Goal: Task Accomplishment & Management: Use online tool/utility

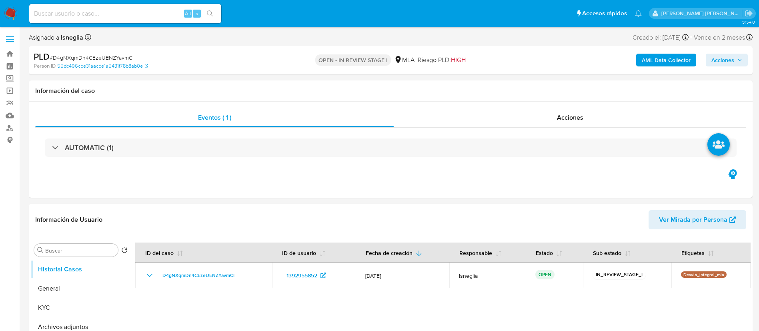
select select "10"
click at [50, 7] on div "Alt s" at bounding box center [125, 13] width 192 height 19
click at [51, 14] on input at bounding box center [125, 13] width 192 height 10
paste input "93303254"
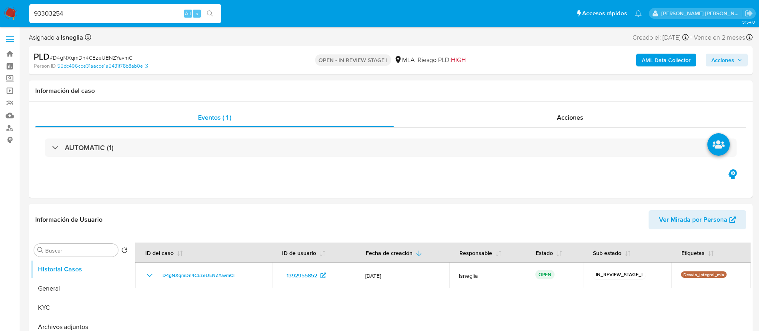
type input "93303254"
click at [210, 14] on icon "search-icon" at bounding box center [210, 13] width 6 height 6
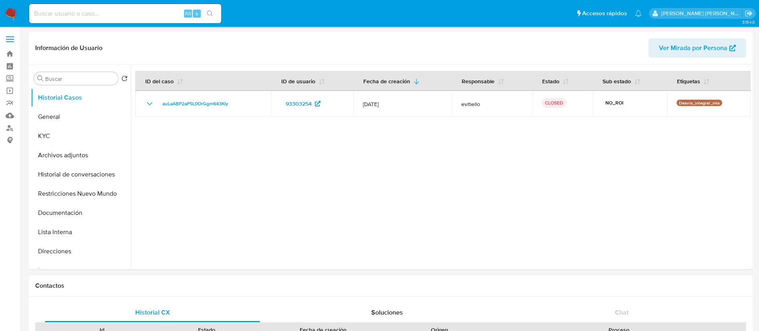
select select "10"
click at [89, 8] on input at bounding box center [125, 13] width 192 height 10
click at [94, 12] on input at bounding box center [125, 13] width 192 height 10
paste input "93303254"
type input "93303254"
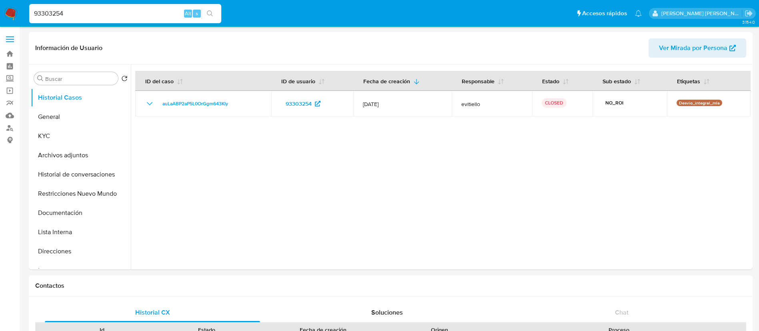
click at [210, 12] on icon "search-icon" at bounding box center [210, 13] width 6 height 6
click at [59, 161] on button "Archivos adjuntos" at bounding box center [78, 155] width 94 height 19
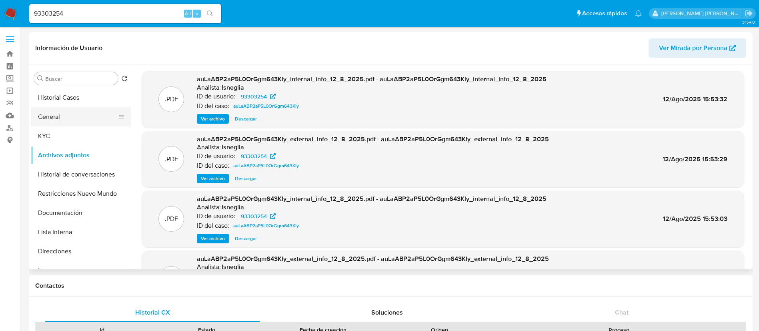
click at [58, 121] on button "General" at bounding box center [78, 116] width 94 height 19
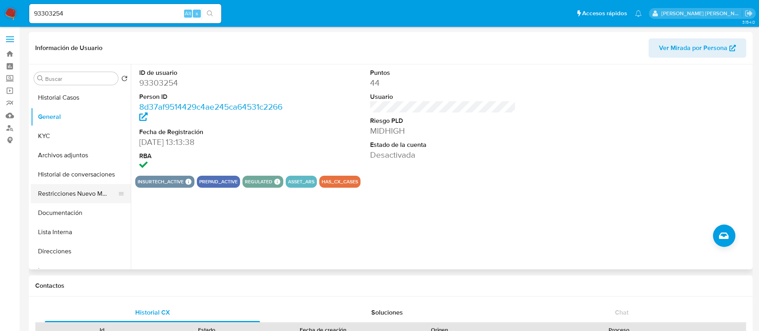
click at [66, 196] on button "Restricciones Nuevo Mundo" at bounding box center [78, 193] width 94 height 19
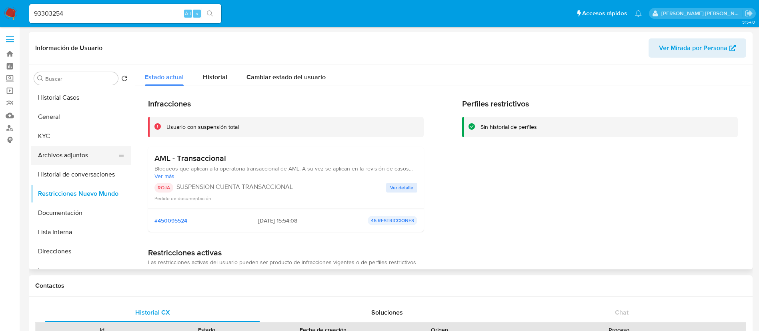
click at [66, 151] on button "Archivos adjuntos" at bounding box center [78, 155] width 94 height 19
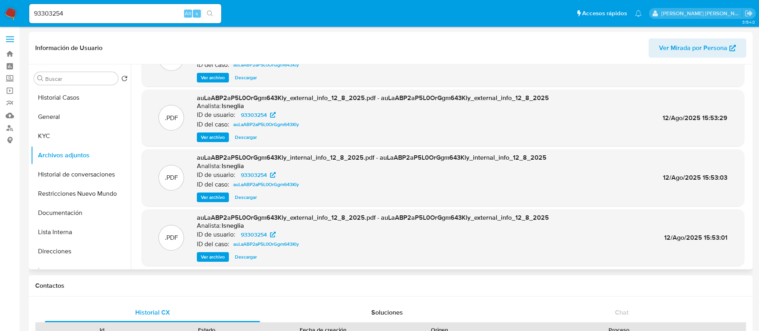
scroll to position [60, 0]
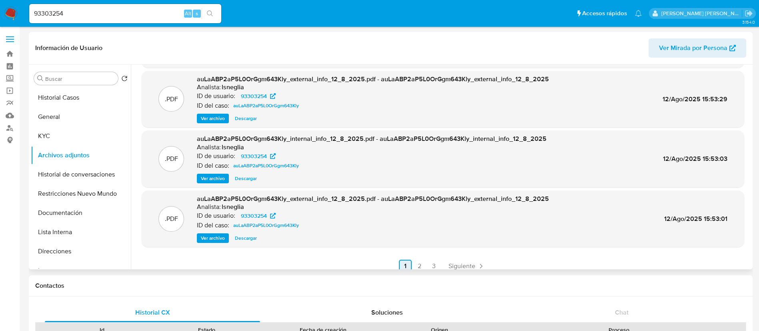
click at [420, 263] on link "2" at bounding box center [419, 266] width 13 height 13
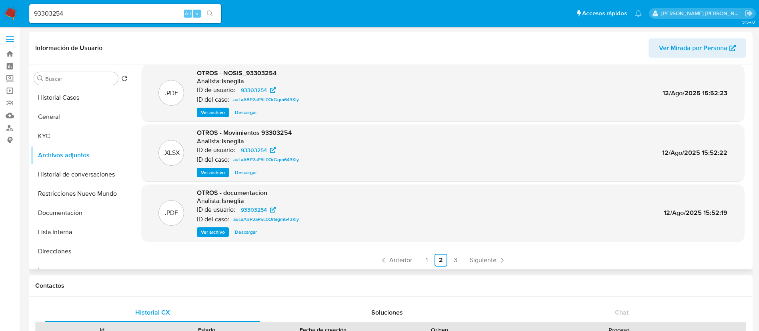
scroll to position [67, 0]
click at [457, 259] on link "3" at bounding box center [455, 259] width 13 height 13
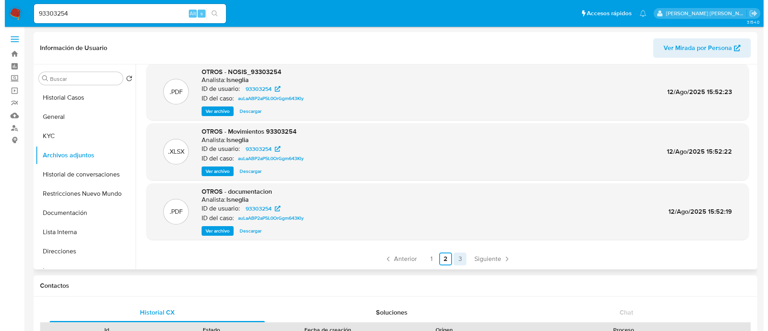
scroll to position [0, 0]
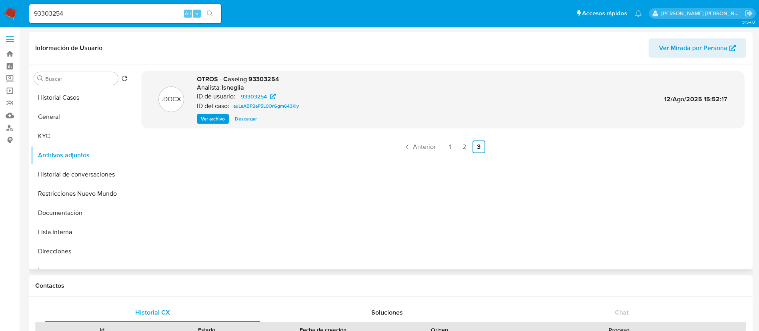
click at [222, 117] on span "Ver archivo" at bounding box center [213, 119] width 24 height 8
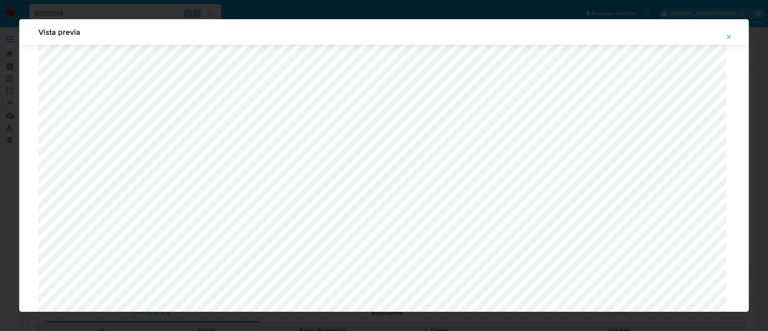
scroll to position [404, 0]
click at [733, 33] on button "Attachment preview" at bounding box center [729, 36] width 18 height 13
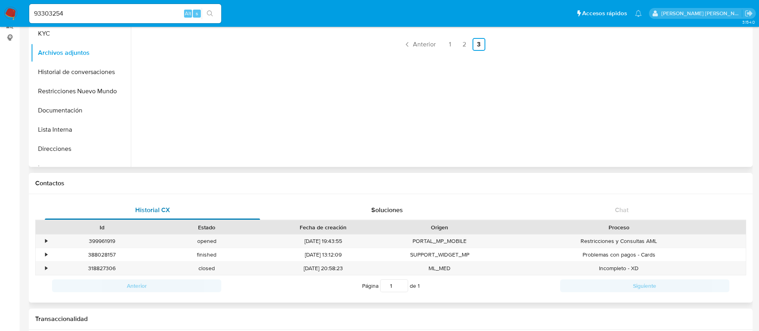
scroll to position [60, 0]
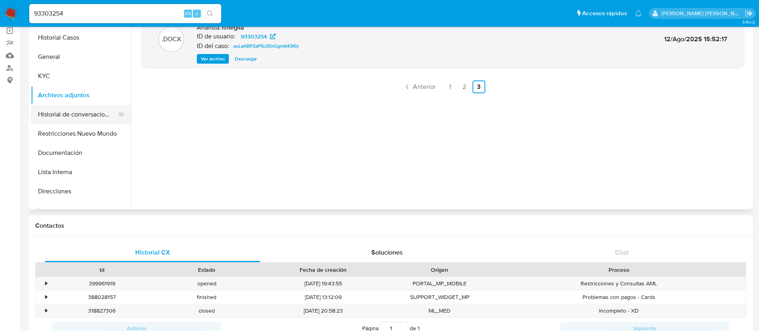
click at [80, 114] on button "Historial de conversaciones" at bounding box center [78, 114] width 94 height 19
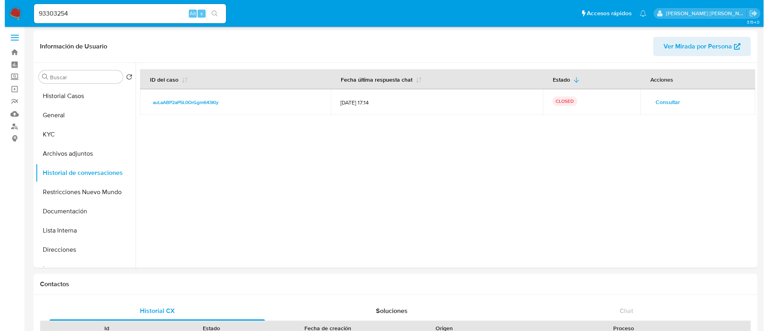
scroll to position [0, 0]
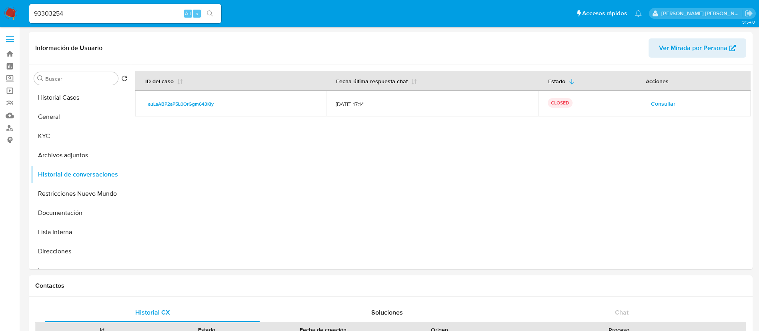
click at [669, 102] on span "Consultar" at bounding box center [663, 103] width 24 height 11
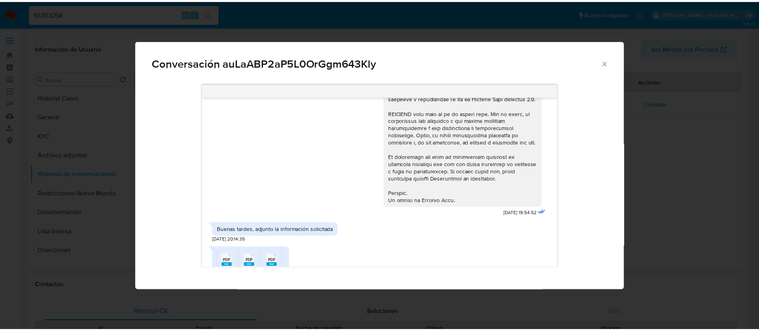
scroll to position [359, 0]
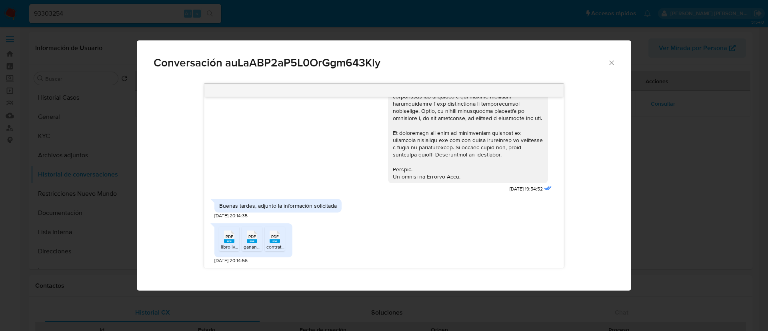
click at [609, 64] on icon "Cerrar" at bounding box center [612, 63] width 8 height 8
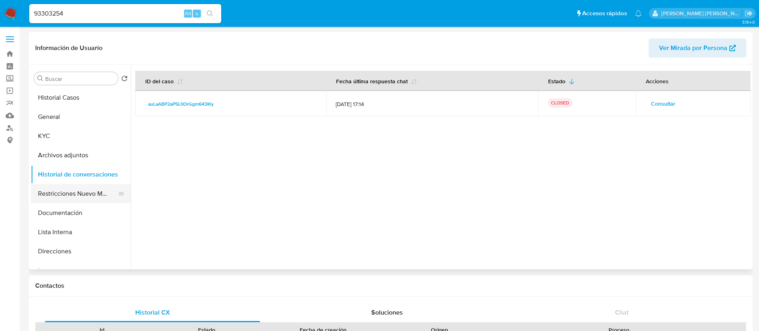
click at [45, 196] on button "Restricciones Nuevo Mundo" at bounding box center [78, 193] width 94 height 19
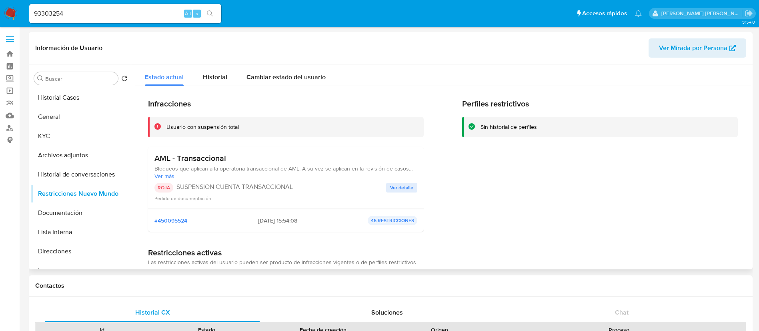
drag, startPoint x: 277, startPoint y: 220, endPoint x: 244, endPoint y: 220, distance: 33.6
click at [244, 220] on div "#450095524 2025-08-12 - 15:54:08 46 RESTRICCIONES" at bounding box center [285, 221] width 263 height 10
click at [48, 119] on button "General" at bounding box center [78, 116] width 94 height 19
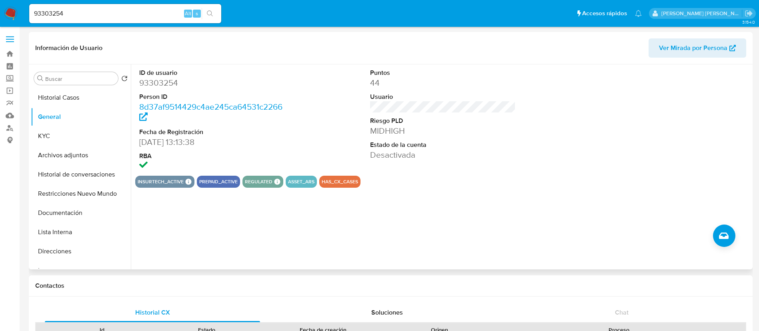
click at [160, 80] on dd "93303254" at bounding box center [212, 82] width 146 height 11
copy dd "93303254"
click at [68, 177] on button "Historial de conversaciones" at bounding box center [78, 174] width 94 height 19
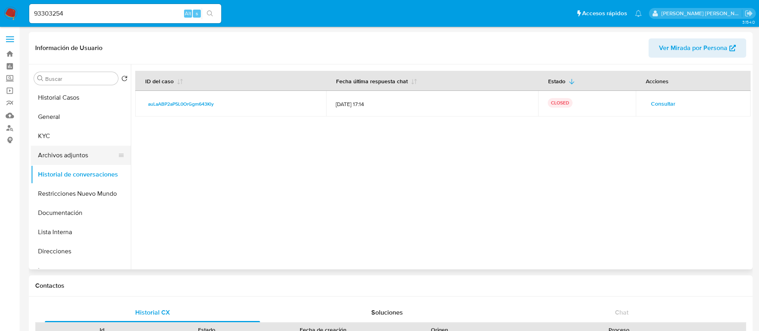
click at [81, 154] on button "Archivos adjuntos" at bounding box center [78, 155] width 94 height 19
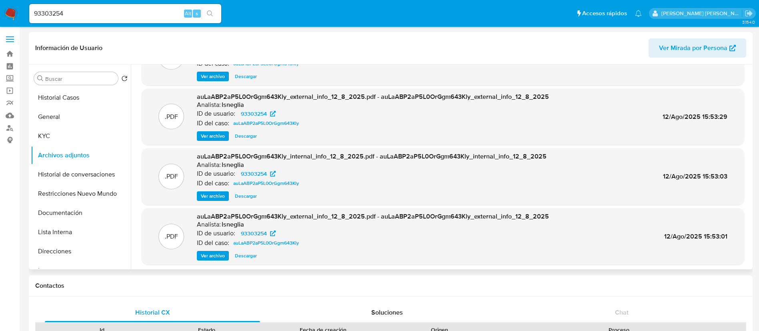
scroll to position [60, 0]
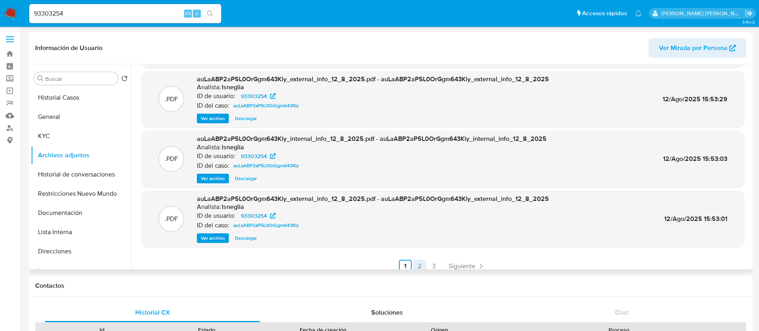
click at [417, 265] on link "2" at bounding box center [419, 266] width 13 height 13
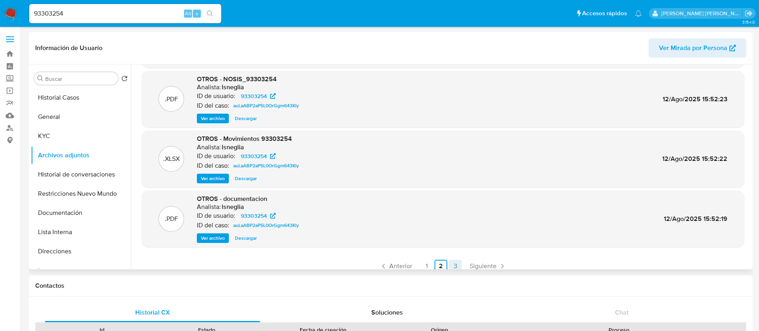
click at [451, 264] on link "3" at bounding box center [455, 266] width 13 height 13
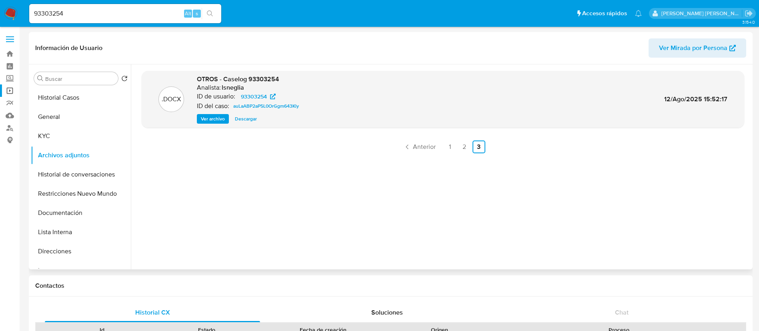
click at [12, 92] on link "Operaciones masivas" at bounding box center [47, 90] width 95 height 12
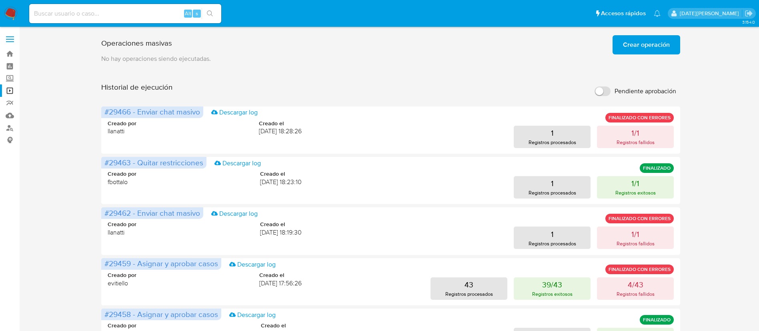
click at [662, 45] on span "Crear operación" at bounding box center [646, 45] width 47 height 18
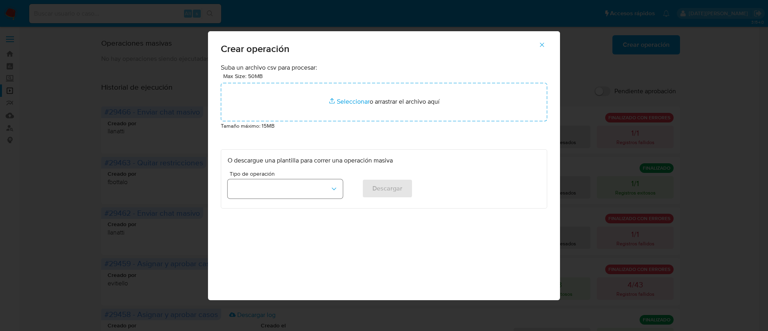
click at [333, 186] on icon "button" at bounding box center [334, 189] width 8 height 8
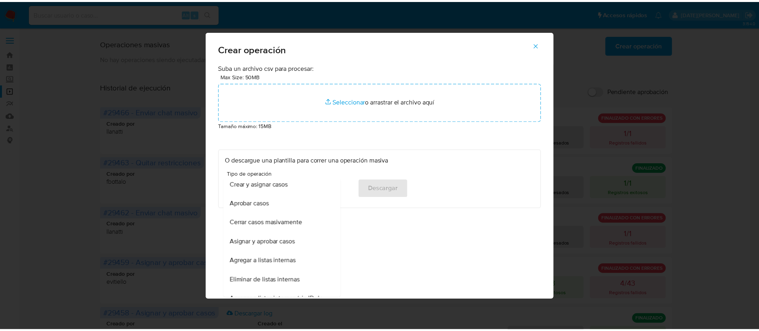
scroll to position [120, 0]
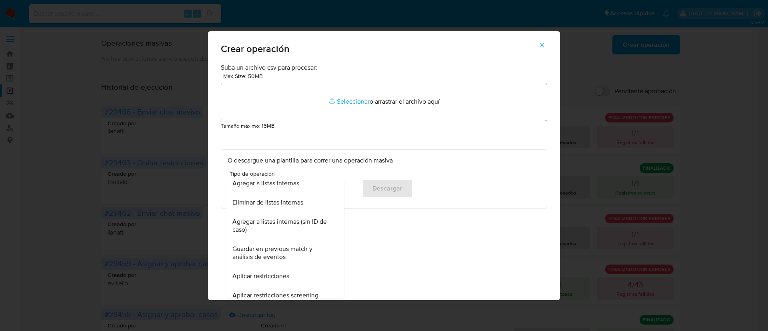
click at [416, 248] on div "Suba un archivo csv para procesar: Max Size: 50MB Seleccionar archivos Seleccio…" at bounding box center [384, 181] width 352 height 237
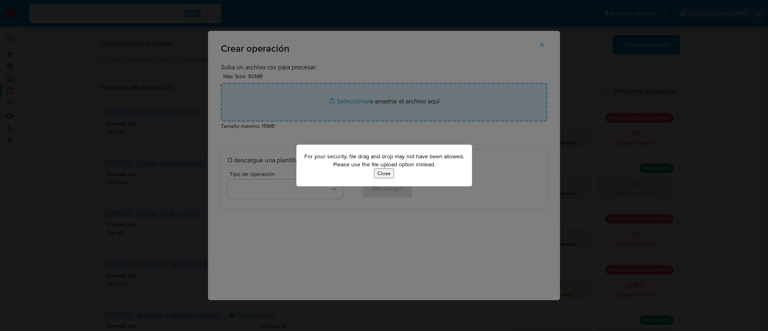
click at [387, 174] on button "Close" at bounding box center [384, 173] width 20 height 10
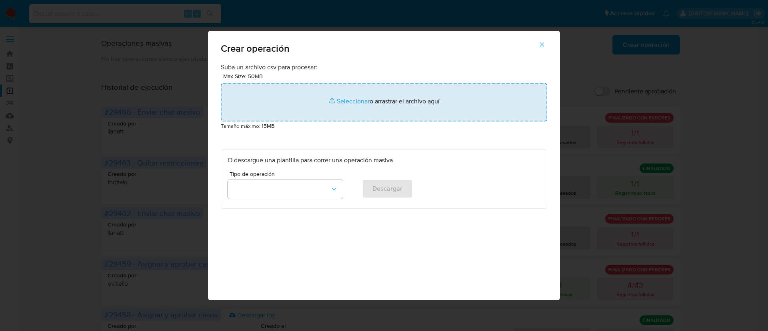
click at [354, 104] on input "file" at bounding box center [384, 102] width 327 height 38
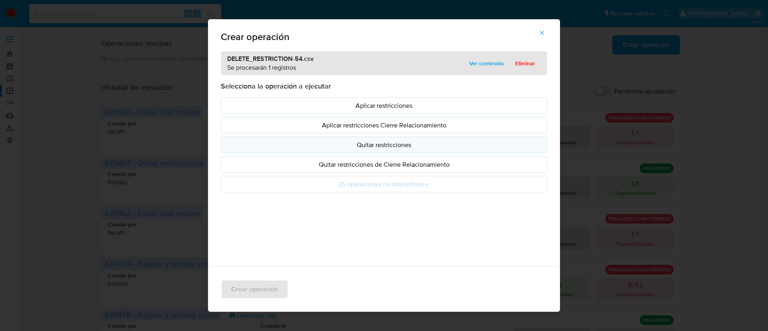
click at [399, 147] on p "Quitar restricciones" at bounding box center [384, 144] width 313 height 9
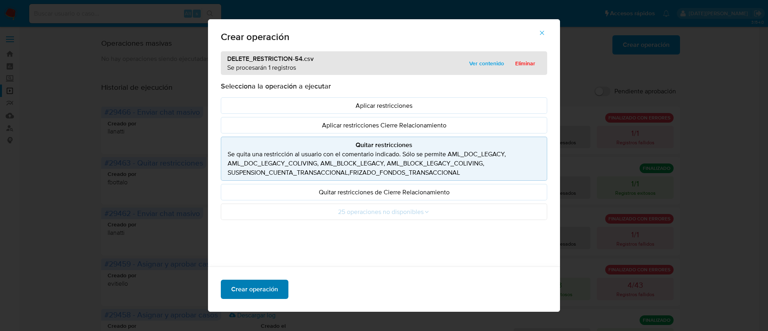
click at [251, 292] on span "Crear operación" at bounding box center [254, 289] width 47 height 18
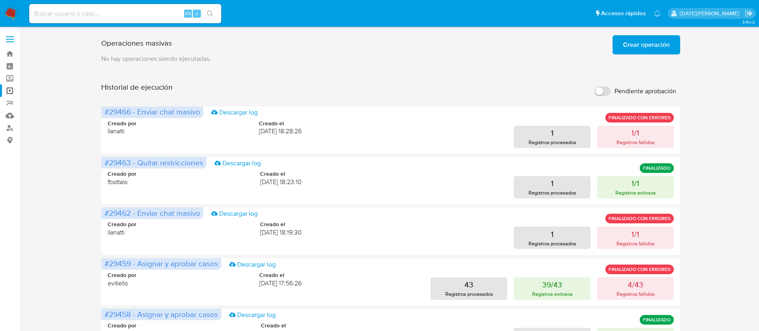
click at [605, 91] on input "Pendiente aprobación" at bounding box center [603, 91] width 16 height 10
checkbox input "true"
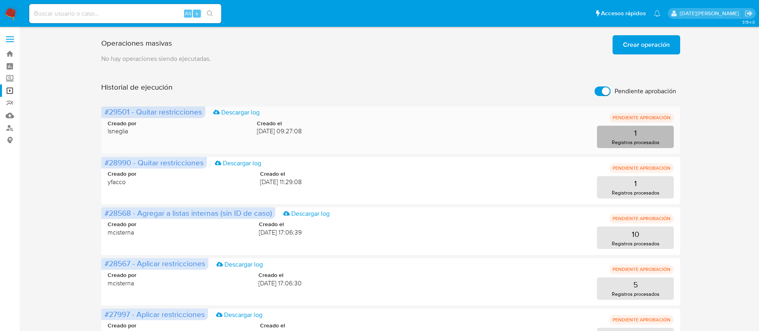
click at [660, 135] on button "1 Registros procesados" at bounding box center [635, 137] width 77 height 22
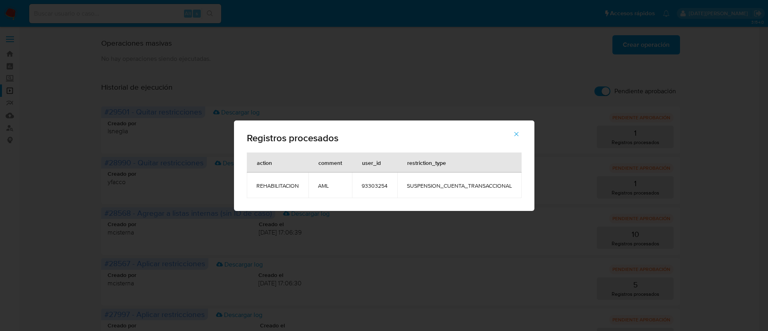
click at [521, 80] on div "Registros procesados action comment user_id restriction_type REHABILITACION AML…" at bounding box center [384, 165] width 768 height 331
click at [517, 132] on icon "button" at bounding box center [516, 133] width 7 height 7
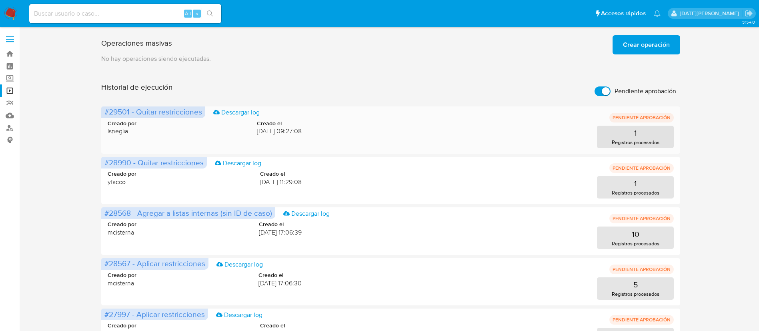
drag, startPoint x: 104, startPoint y: 111, endPoint x: 198, endPoint y: 112, distance: 94.0
click at [202, 113] on span "#29501 - Quitar restricciones Descargar log" at bounding box center [153, 112] width 104 height 12
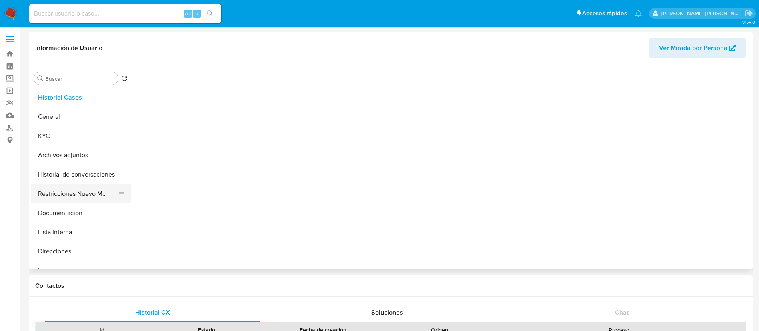
click at [72, 195] on button "Restricciones Nuevo Mundo" at bounding box center [78, 193] width 94 height 19
select select "10"
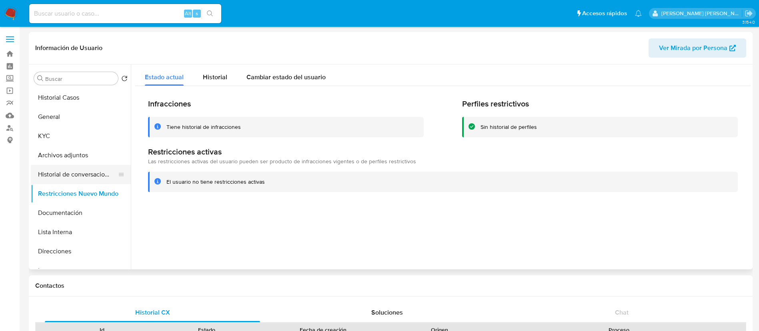
click at [78, 166] on button "Historial de conversaciones" at bounding box center [78, 174] width 94 height 19
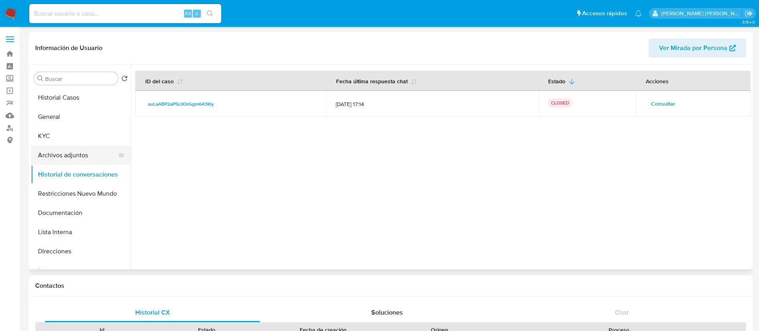
click at [84, 155] on button "Archivos adjuntos" at bounding box center [78, 155] width 94 height 19
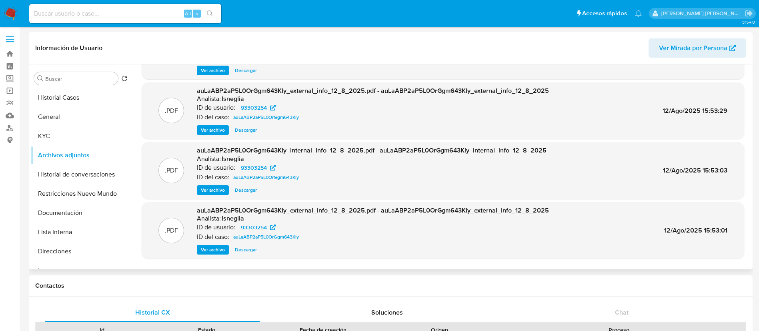
scroll to position [67, 0]
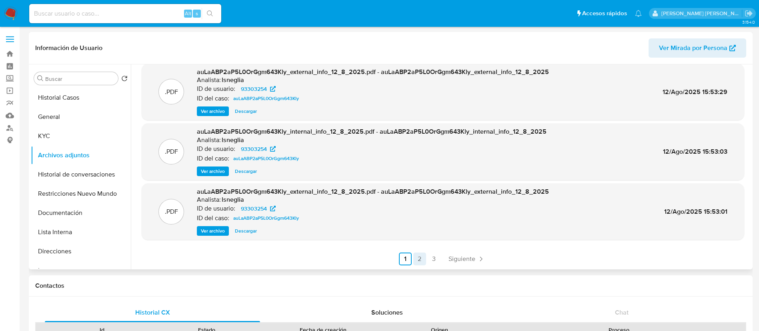
click at [419, 263] on link "2" at bounding box center [419, 259] width 13 height 13
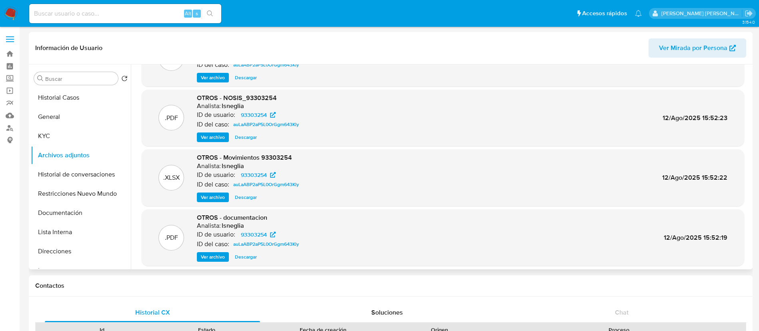
scroll to position [60, 0]
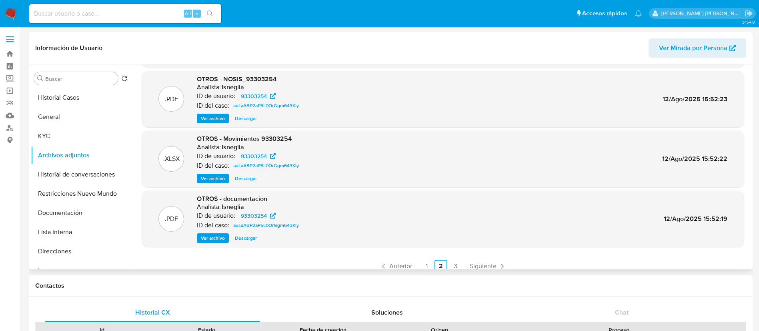
click at [219, 236] on span "Ver archivo" at bounding box center [213, 238] width 24 height 8
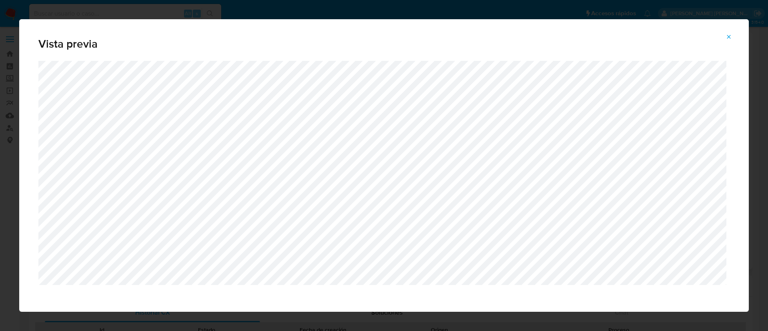
click at [726, 35] on icon "Attachment preview" at bounding box center [729, 37] width 6 height 6
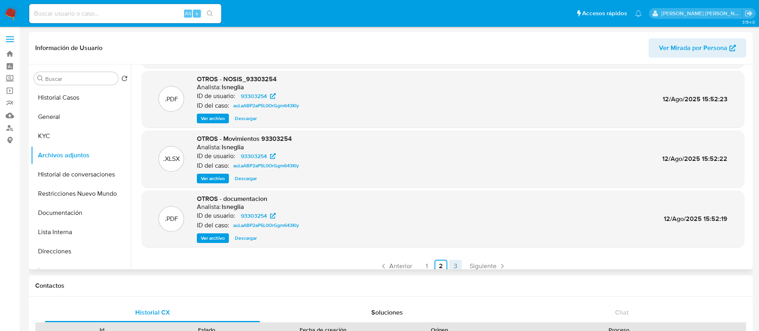
click at [451, 263] on link "3" at bounding box center [455, 266] width 13 height 13
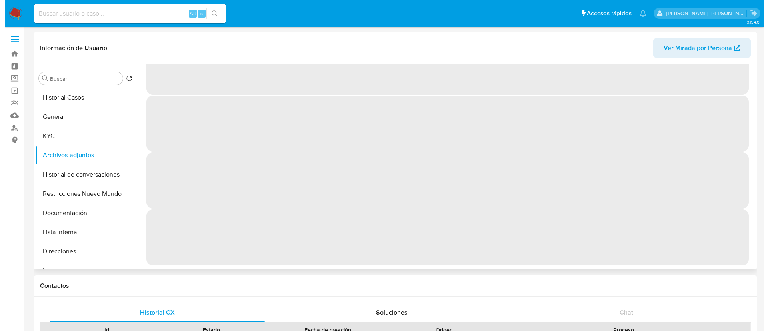
scroll to position [0, 0]
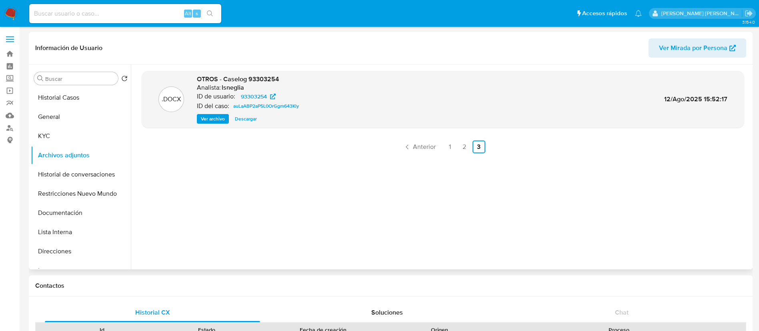
click at [221, 118] on span "Ver archivo" at bounding box center [213, 119] width 24 height 8
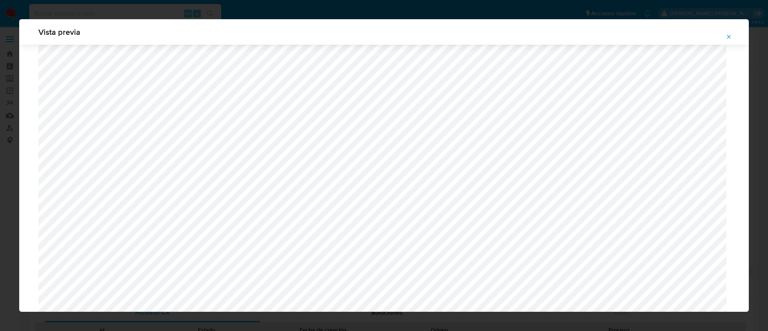
scroll to position [1064, 0]
click at [732, 37] on button "Attachment preview" at bounding box center [729, 36] width 18 height 13
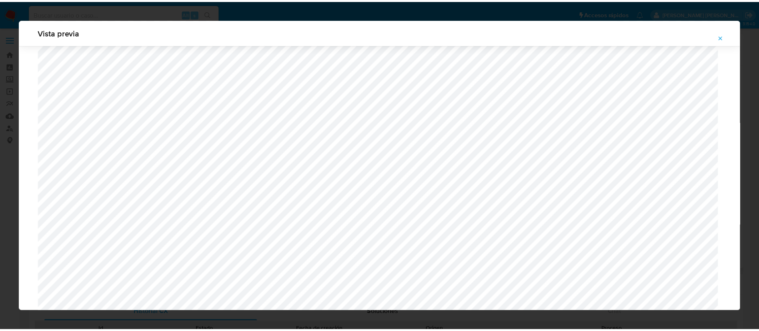
scroll to position [0, 0]
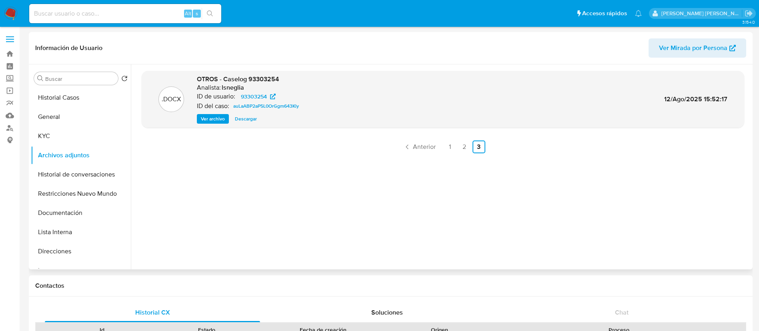
click at [39, 18] on input at bounding box center [125, 13] width 192 height 10
paste input "400041538"
type input "400041538"
click at [210, 8] on button "search-icon" at bounding box center [210, 13] width 16 height 11
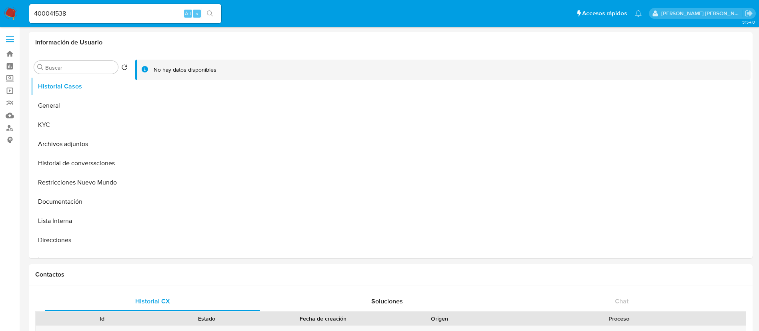
select select "10"
click at [82, 138] on button "Archivos adjuntos" at bounding box center [78, 143] width 94 height 19
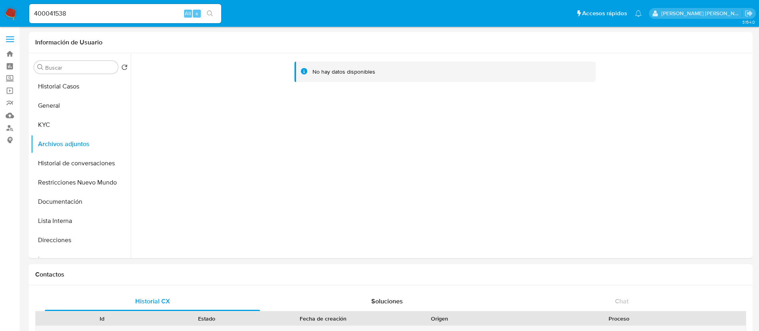
click at [72, 19] on div "400041538 Alt s" at bounding box center [125, 13] width 192 height 19
click at [72, 14] on input "400041538" at bounding box center [125, 13] width 192 height 10
paste input "29321174"
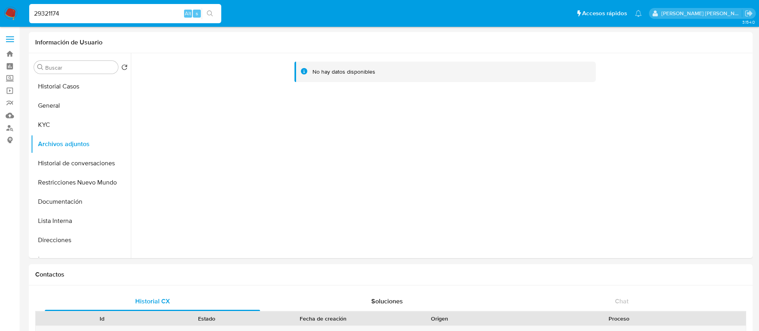
type input "29321174"
click at [213, 11] on icon "search-icon" at bounding box center [210, 13] width 6 height 6
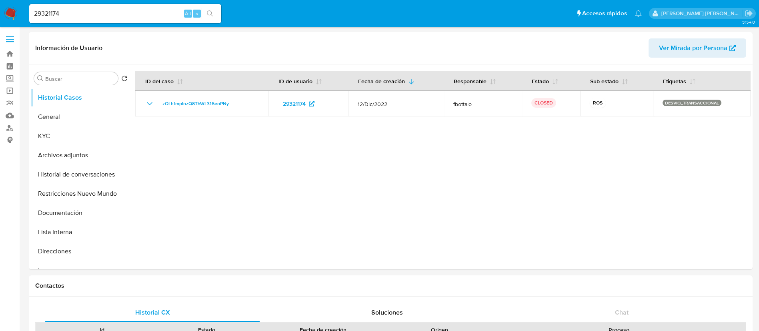
select select "10"
click at [67, 151] on button "Archivos adjuntos" at bounding box center [78, 155] width 94 height 19
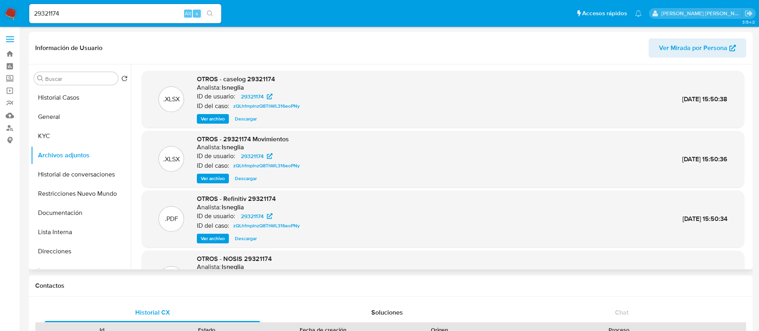
click at [217, 116] on span "Ver archivo" at bounding box center [213, 119] width 24 height 8
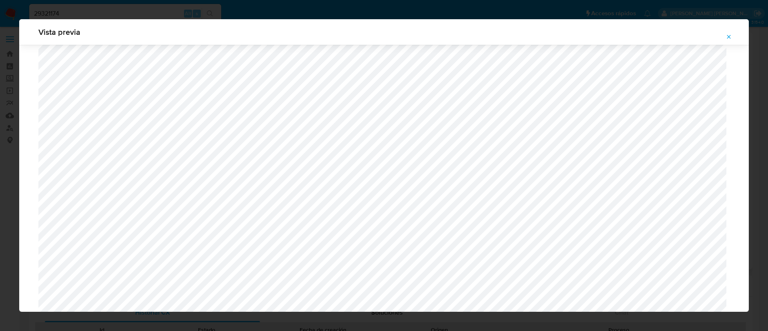
scroll to position [524, 0]
click at [727, 40] on span "Attachment preview" at bounding box center [729, 36] width 6 height 11
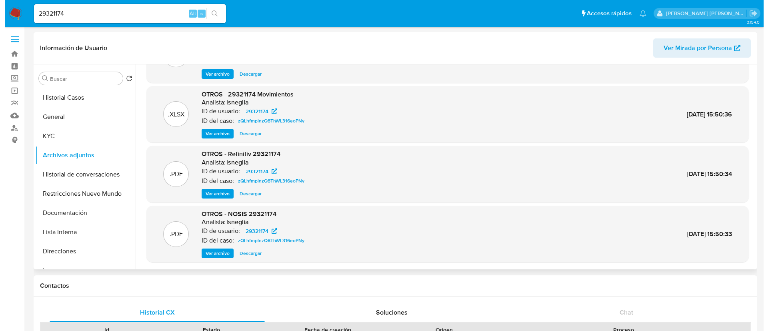
scroll to position [0, 0]
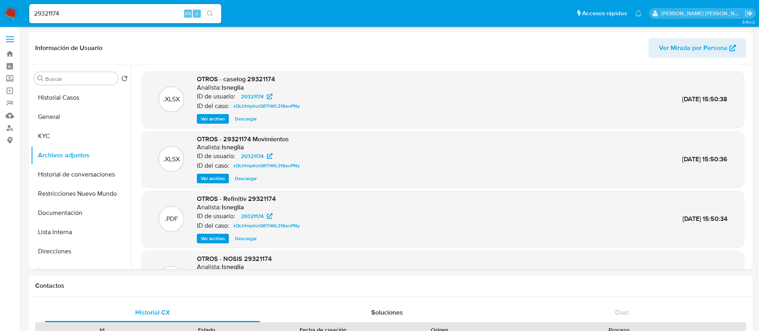
click at [208, 122] on span "Ver archivo" at bounding box center [213, 119] width 24 height 8
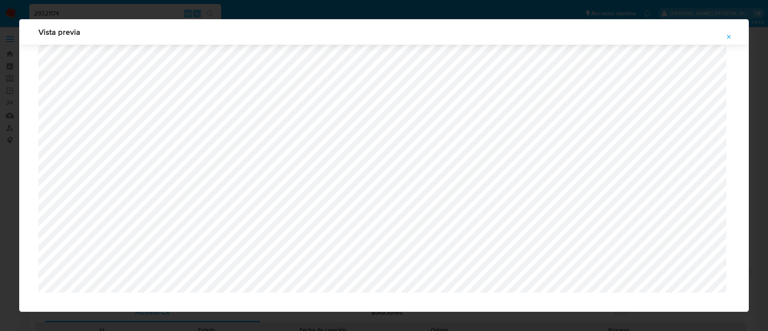
scroll to position [999, 0]
click at [728, 34] on icon "Attachment preview" at bounding box center [729, 37] width 6 height 6
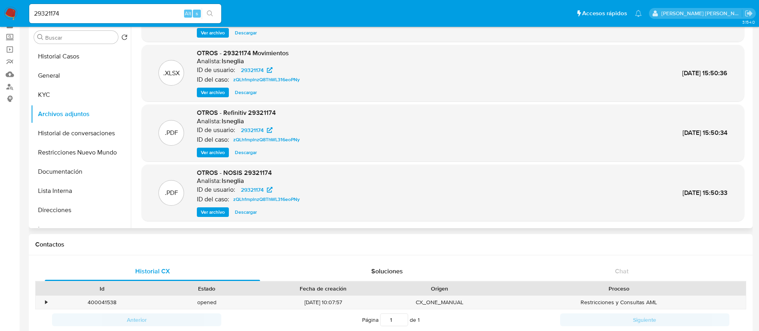
scroll to position [60, 0]
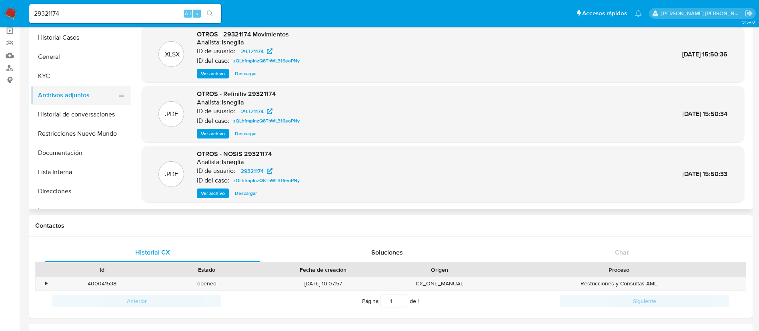
click at [80, 101] on button "Archivos adjuntos" at bounding box center [78, 95] width 94 height 19
click at [84, 112] on button "Historial de conversaciones" at bounding box center [78, 114] width 94 height 19
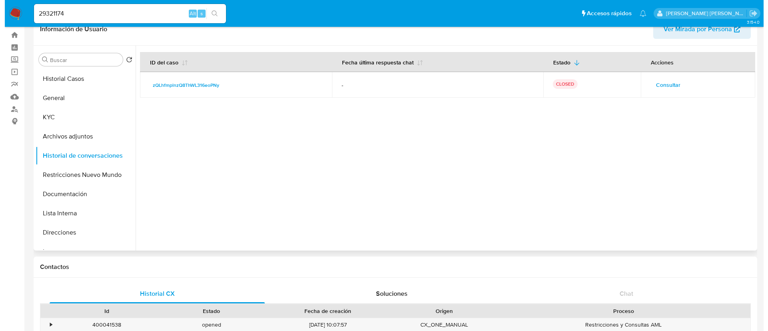
scroll to position [0, 0]
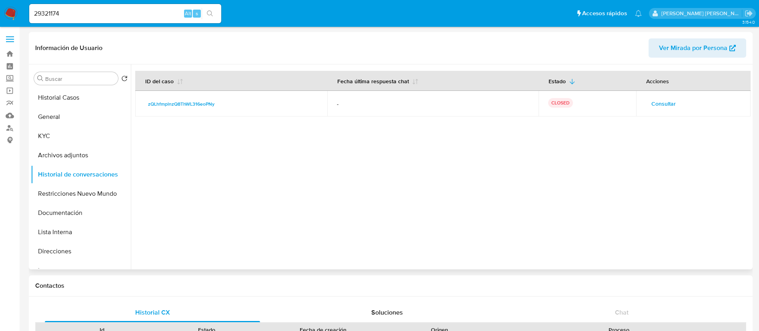
click at [663, 100] on span "Consultar" at bounding box center [663, 103] width 24 height 11
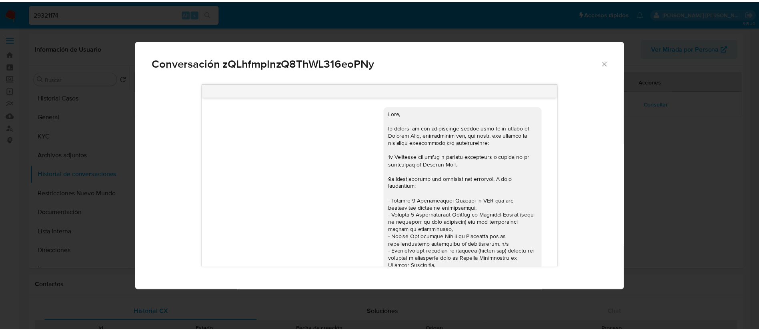
scroll to position [159, 0]
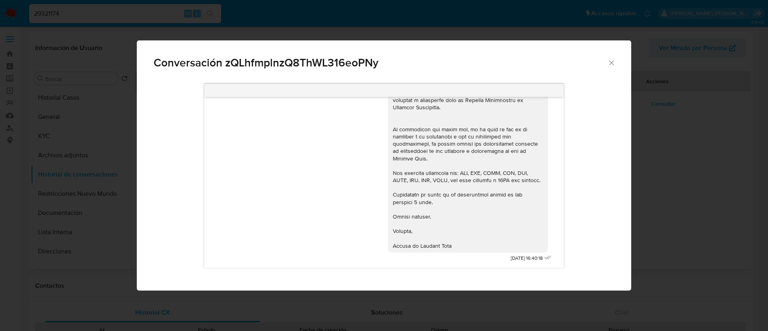
click at [610, 60] on icon "Cerrar" at bounding box center [612, 63] width 8 height 8
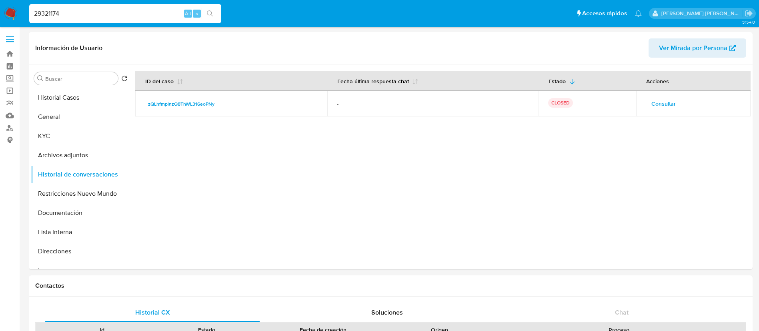
click at [75, 16] on input "29321174" at bounding box center [125, 13] width 192 height 10
paste input "400726698"
click at [110, 13] on input "400726698" at bounding box center [125, 13] width 192 height 10
click at [88, 11] on input "400726698" at bounding box center [125, 13] width 192 height 10
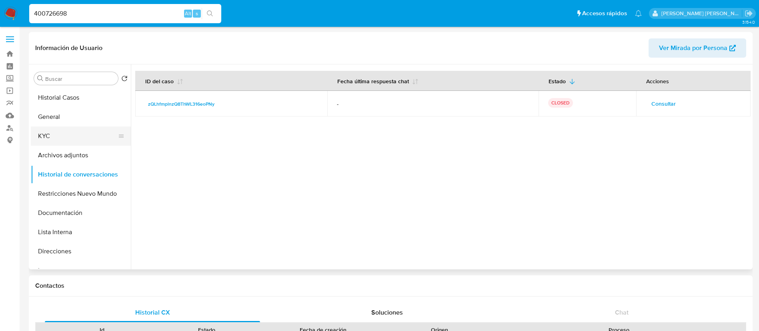
click at [54, 138] on button "KYC" at bounding box center [78, 135] width 94 height 19
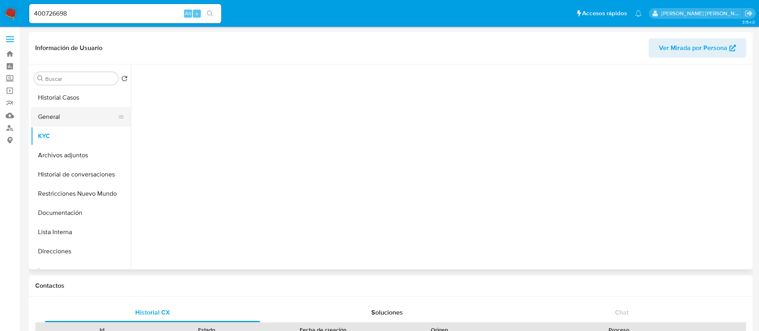
click at [57, 116] on button "General" at bounding box center [78, 116] width 94 height 19
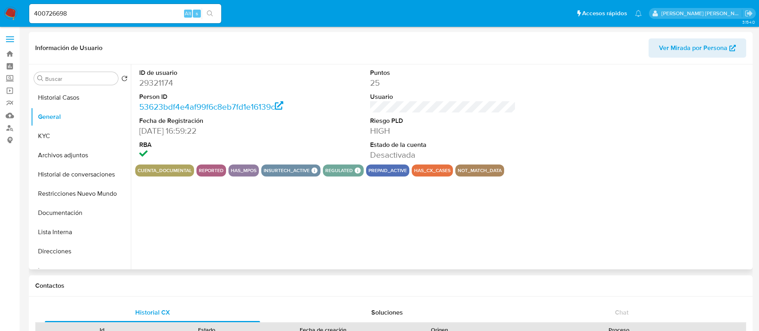
click at [159, 88] on dd "29321174" at bounding box center [212, 82] width 146 height 11
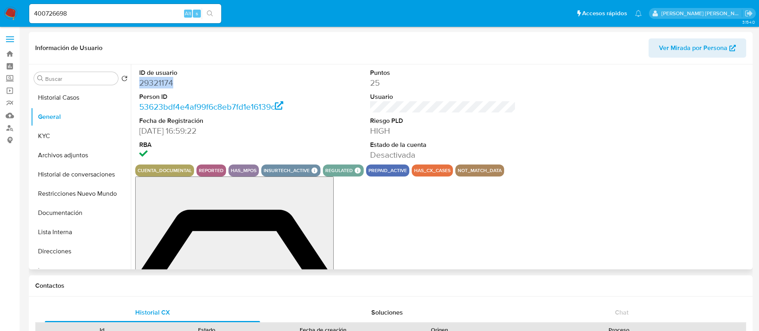
copy dd "29321174"
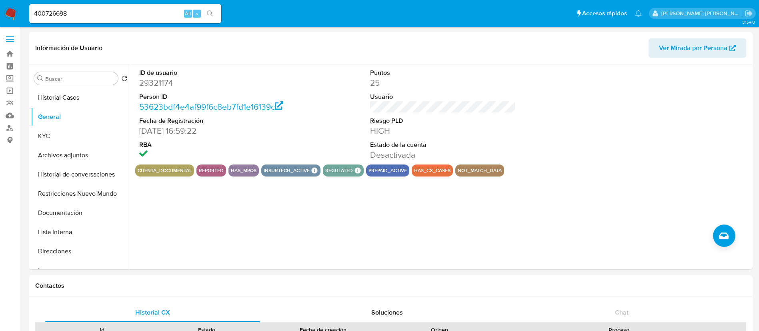
click at [136, 15] on input "400726698" at bounding box center [125, 13] width 192 height 10
paste input "29321174"
click at [213, 11] on icon "search-icon" at bounding box center [210, 13] width 6 height 6
click at [61, 152] on button "Archivos adjuntos" at bounding box center [78, 155] width 94 height 19
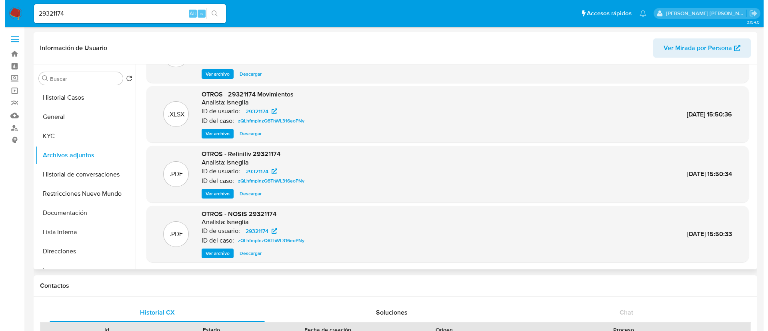
scroll to position [0, 0]
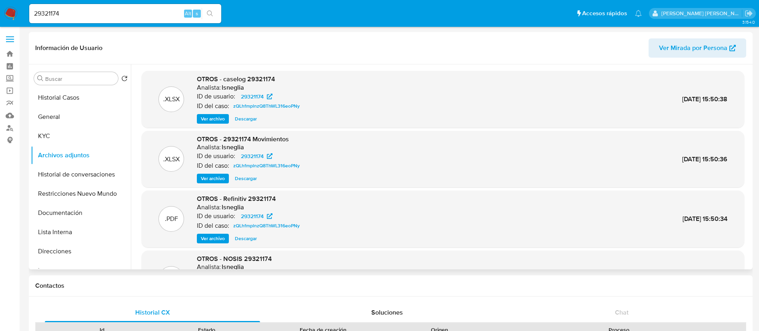
click at [212, 122] on span "Ver archivo" at bounding box center [213, 119] width 24 height 8
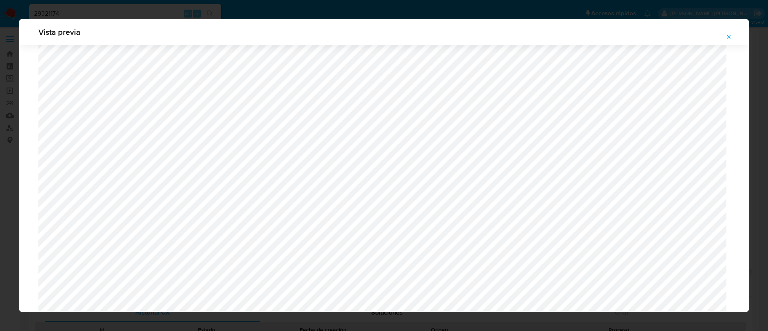
scroll to position [464, 0]
click at [728, 34] on icon "Attachment preview" at bounding box center [729, 37] width 6 height 6
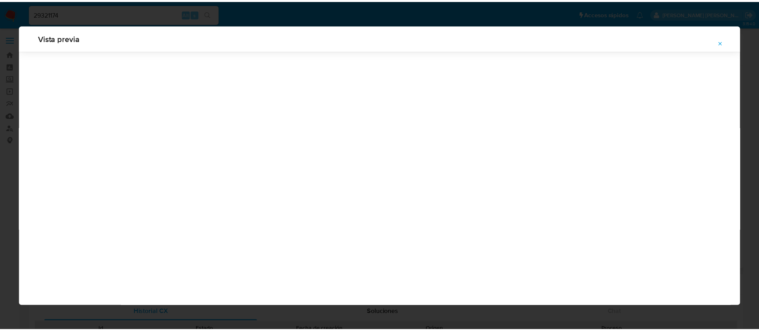
scroll to position [0, 0]
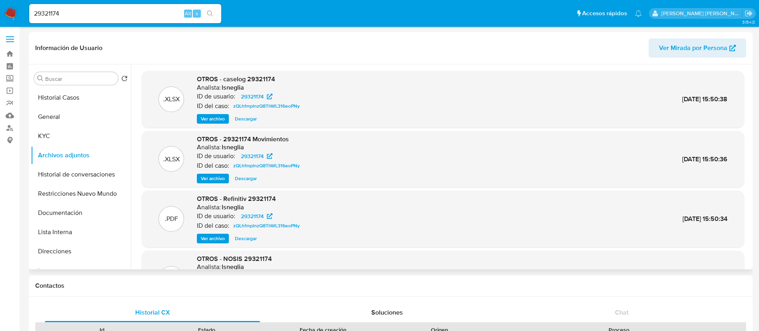
click at [64, 12] on input "29321174" at bounding box center [125, 13] width 192 height 10
paste input "12852785"
type input "212852785"
click at [208, 13] on icon "search-icon" at bounding box center [210, 13] width 6 height 6
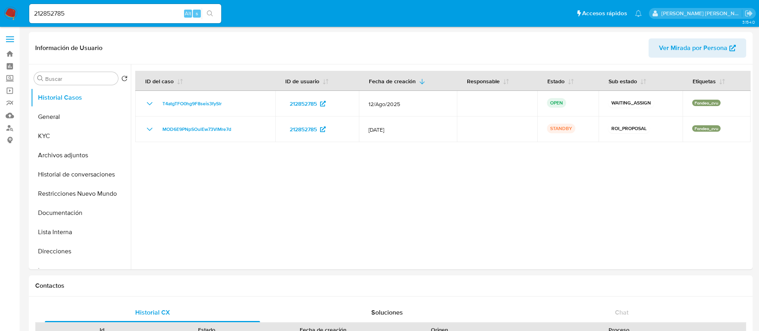
select select "10"
click at [69, 155] on button "Archivos adjuntos" at bounding box center [78, 155] width 94 height 19
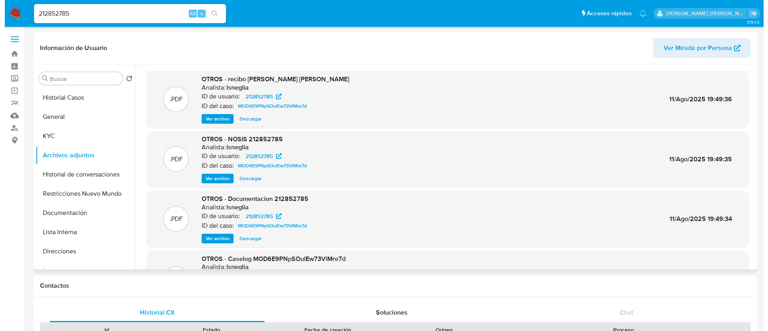
scroll to position [67, 0]
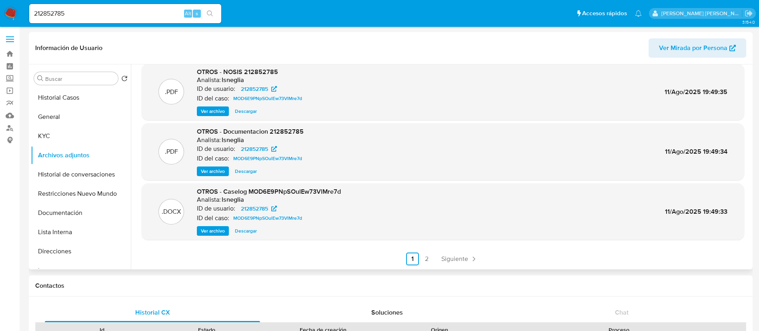
click at [212, 231] on span "Ver archivo" at bounding box center [213, 231] width 24 height 8
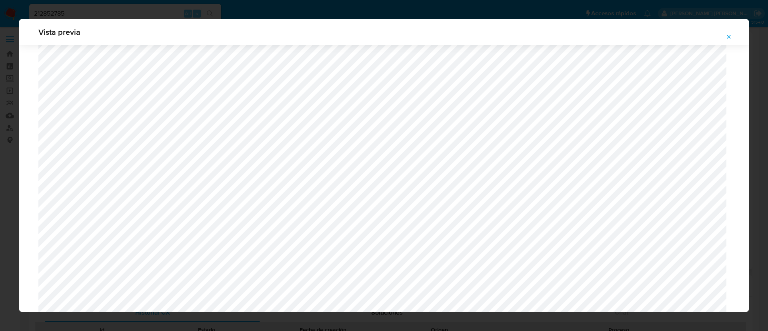
scroll to position [704, 0]
click at [726, 35] on icon "Attachment preview" at bounding box center [729, 37] width 6 height 6
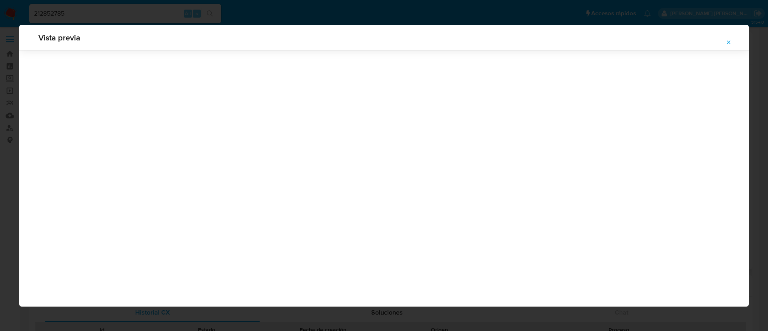
scroll to position [0, 0]
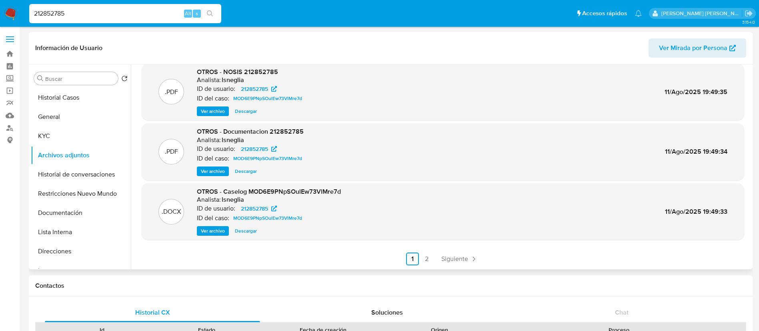
click at [115, 15] on input "212852785" at bounding box center [125, 13] width 192 height 10
paste input "400694238"
type input "400694238"
click at [211, 11] on icon "search-icon" at bounding box center [210, 13] width 6 height 6
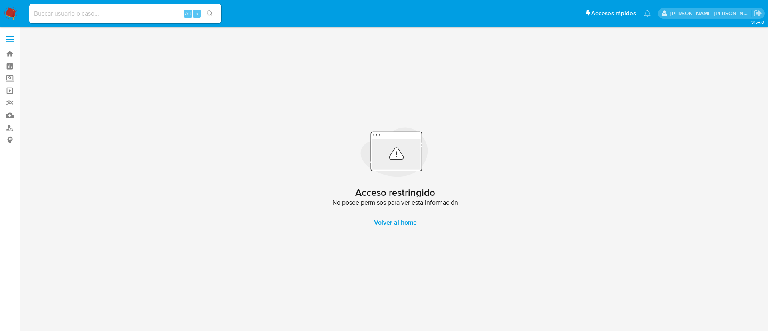
click at [62, 12] on input at bounding box center [125, 13] width 192 height 10
paste input "370885898"
type input "370885898"
click at [214, 16] on button "search-icon" at bounding box center [210, 13] width 16 height 11
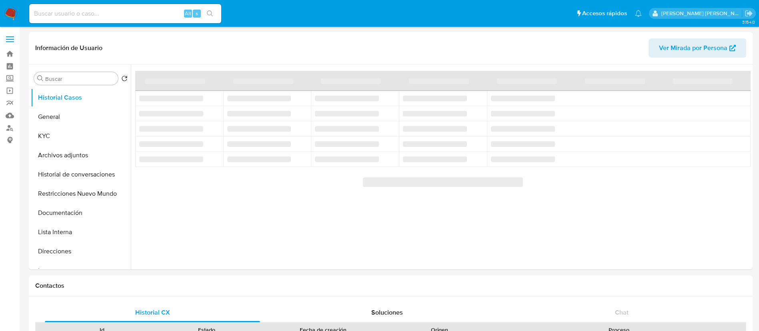
select select "10"
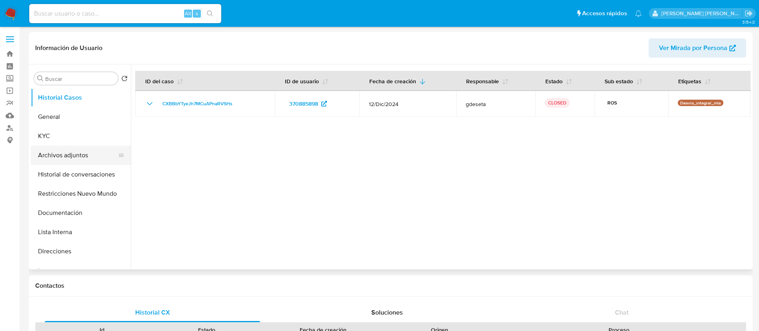
click at [76, 155] on button "Archivos adjuntos" at bounding box center [78, 155] width 94 height 19
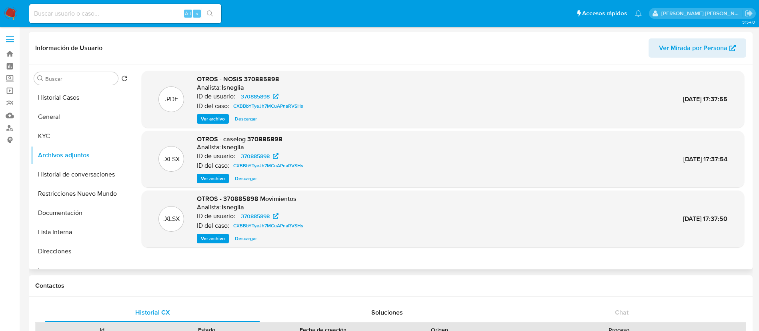
click at [223, 176] on span "Ver archivo" at bounding box center [213, 178] width 24 height 8
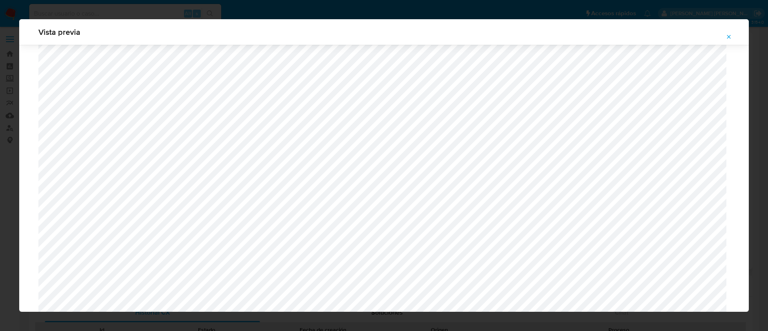
scroll to position [459, 0]
